Goal: Task Accomplishment & Management: Use online tool/utility

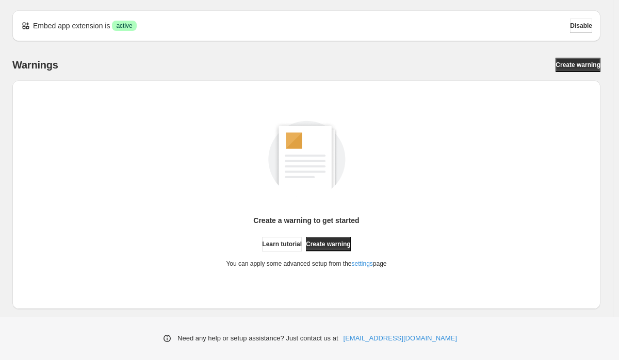
click at [371, 156] on div "Create a warning to get started Learn tutorial Create warning You can apply som…" at bounding box center [306, 183] width 571 height 169
click at [386, 235] on div "Create a warning to get started Learn tutorial Create warning You can apply som…" at bounding box center [306, 241] width 160 height 53
click at [326, 249] on link "Create warning" at bounding box center [328, 244] width 45 height 14
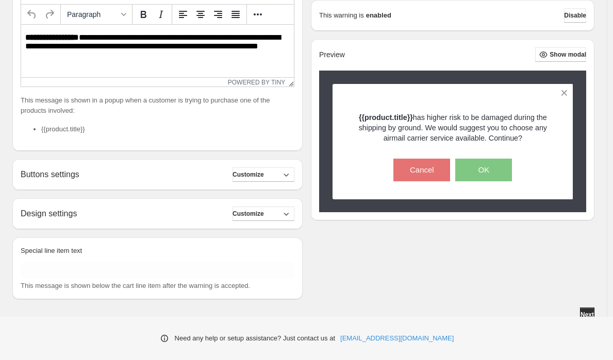
scroll to position [244, 0]
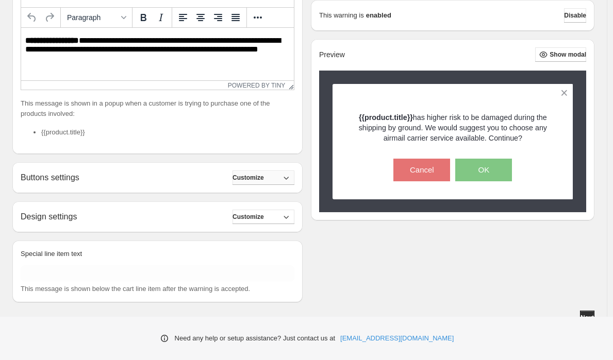
click at [287, 179] on icon "button" at bounding box center [286, 178] width 10 height 10
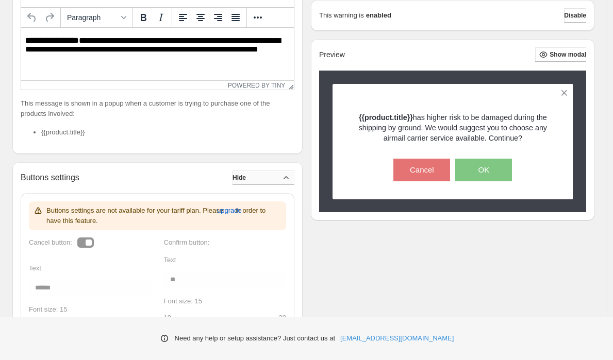
click at [287, 179] on icon "button" at bounding box center [286, 178] width 10 height 10
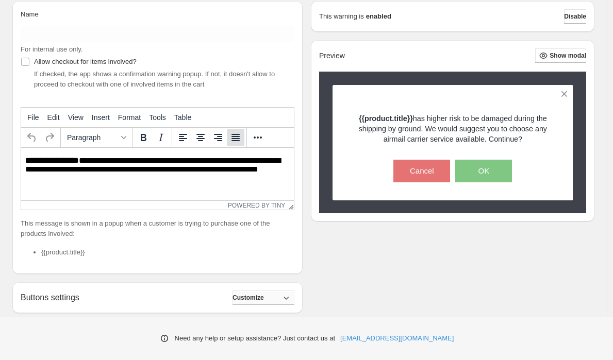
scroll to position [0, 0]
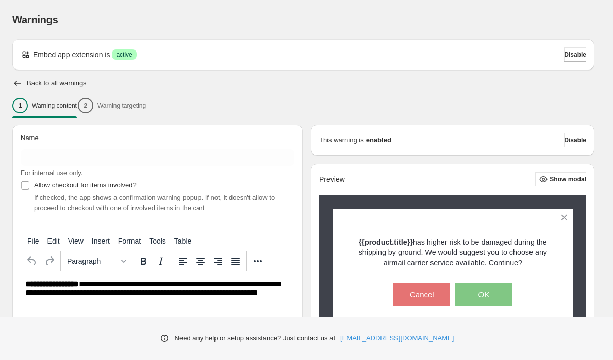
click at [140, 106] on div "1 Warning content 2 Warning targeting" at bounding box center [303, 106] width 582 height 22
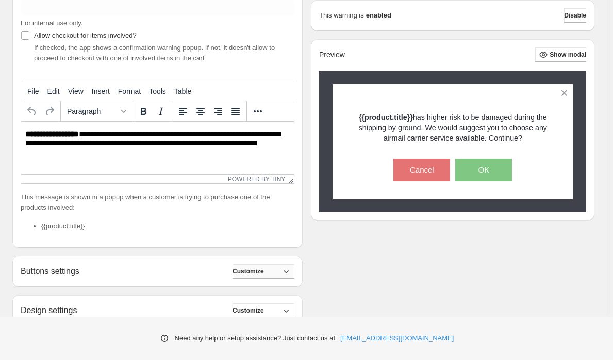
scroll to position [253, 0]
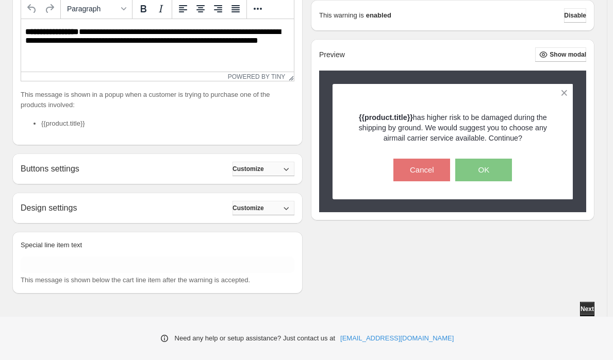
click at [286, 207] on button "Customize" at bounding box center [263, 208] width 62 height 14
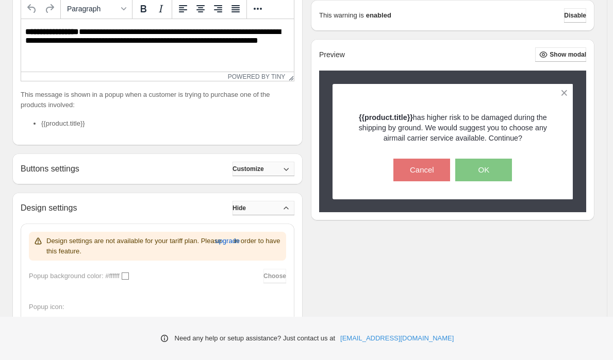
click at [286, 207] on button "Hide" at bounding box center [263, 208] width 62 height 14
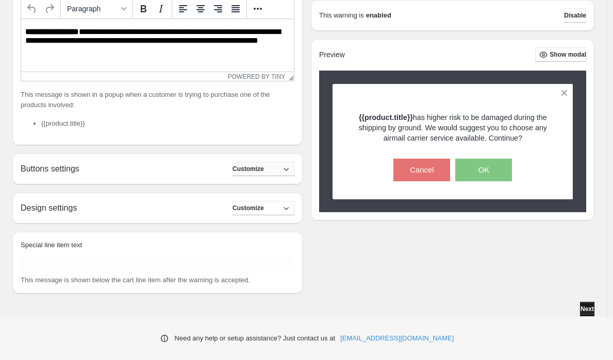
click at [585, 305] on button "Next" at bounding box center [587, 309] width 14 height 14
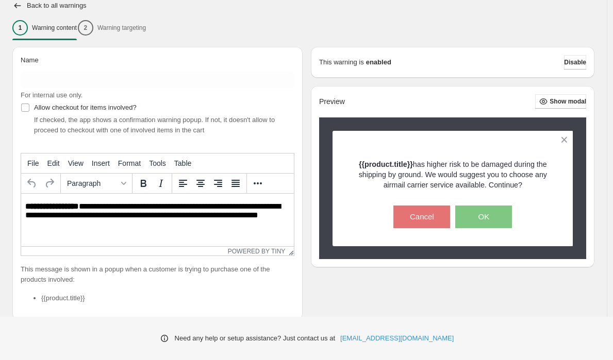
scroll to position [49, 0]
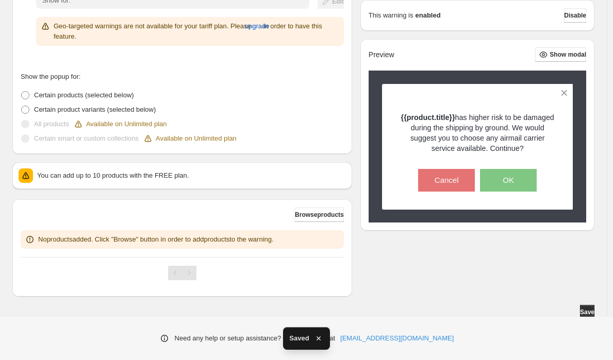
scroll to position [221, 0]
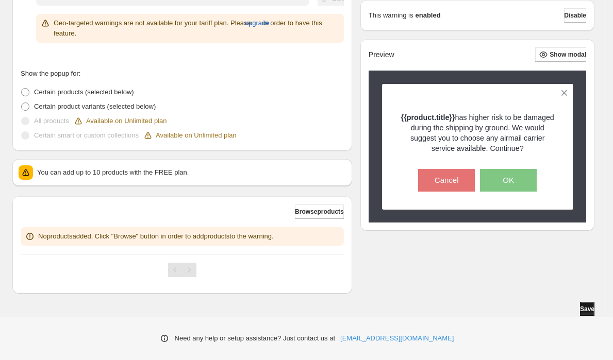
click at [586, 310] on span "Save" at bounding box center [587, 309] width 14 height 8
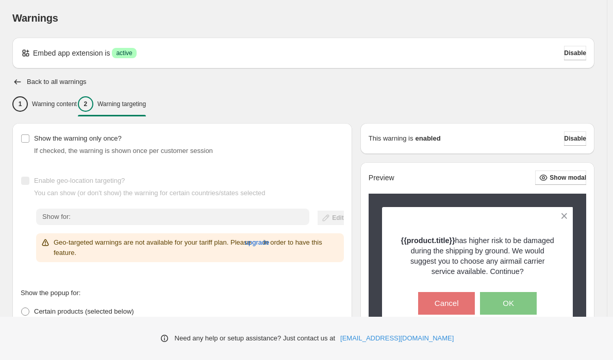
scroll to position [0, 0]
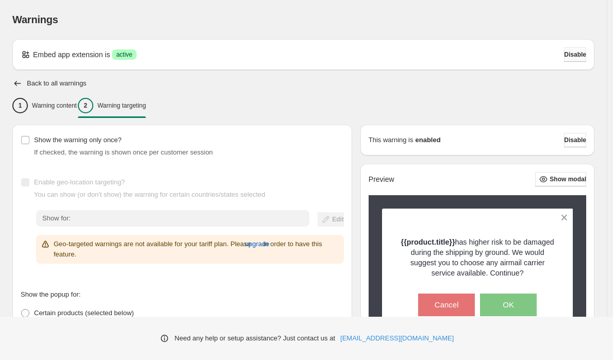
click at [574, 51] on span "Disable" at bounding box center [575, 55] width 22 height 8
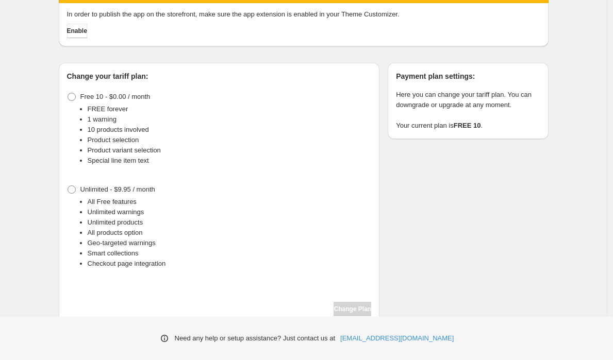
scroll to position [59, 0]
click at [146, 264] on li "Checkout page integration" at bounding box center [230, 264] width 284 height 10
click at [76, 190] on span at bounding box center [72, 190] width 8 height 8
